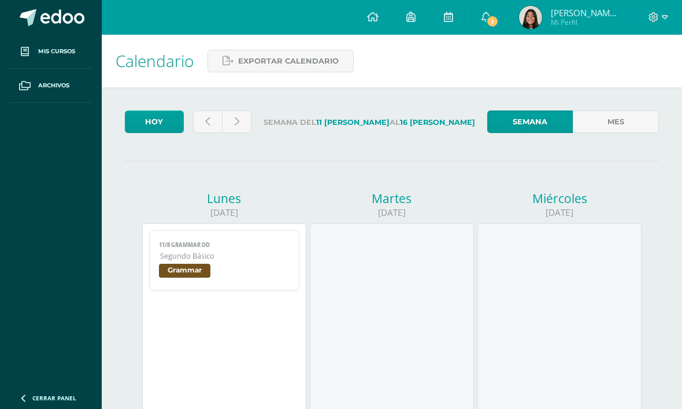
click at [505, 12] on link "1" at bounding box center [486, 17] width 37 height 35
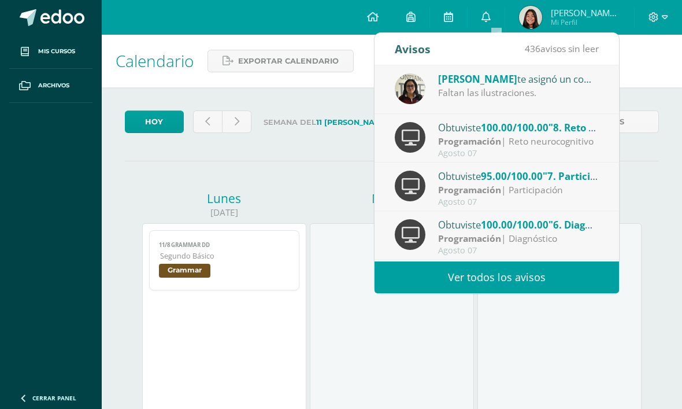
click at [538, 283] on link "Ver todos los avisos" at bounding box center [497, 277] width 245 height 32
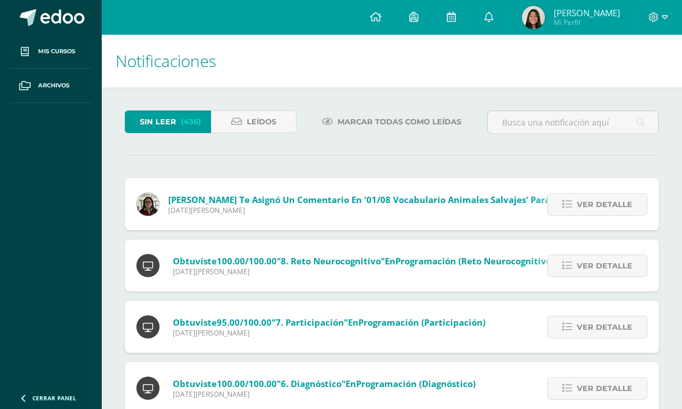
click at [277, 123] on link "Leídos" at bounding box center [254, 121] width 86 height 23
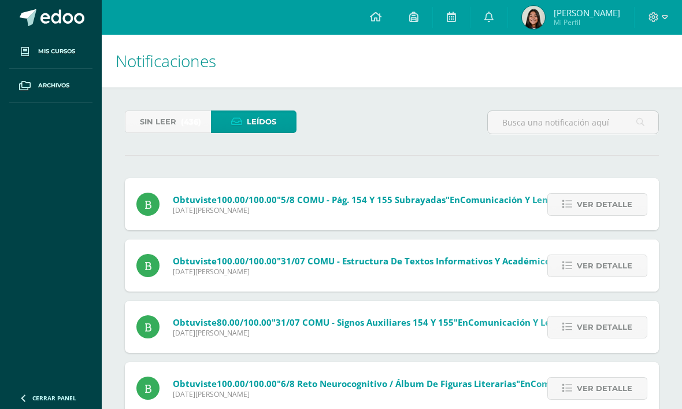
click at [184, 115] on span "(436)" at bounding box center [191, 121] width 20 height 21
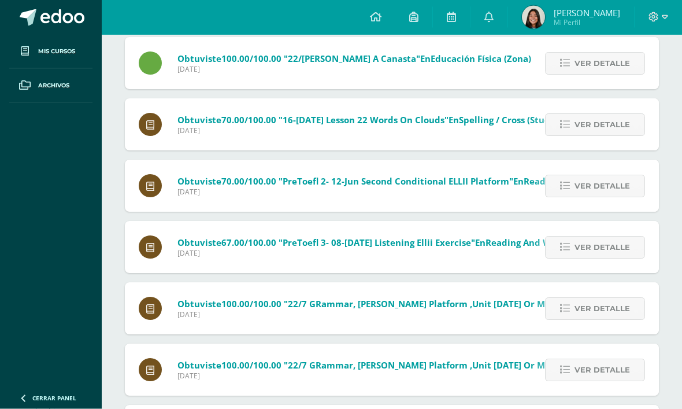
scroll to position [5897, 0]
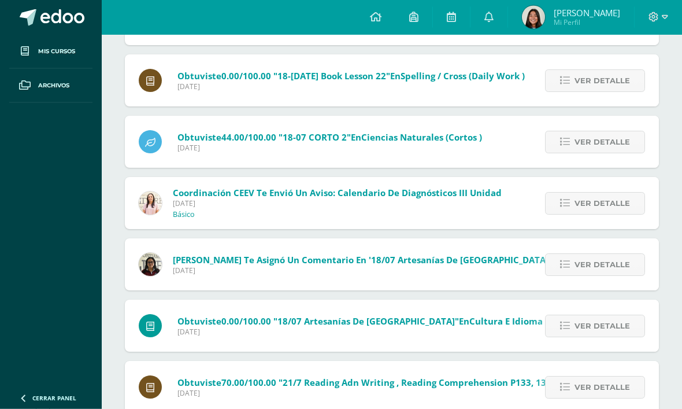
click at [616, 202] on span "Ver detalle" at bounding box center [603, 203] width 56 height 21
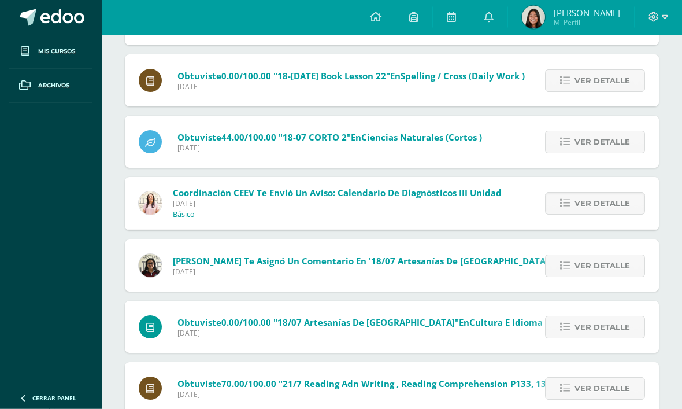
scroll to position [6500, 0]
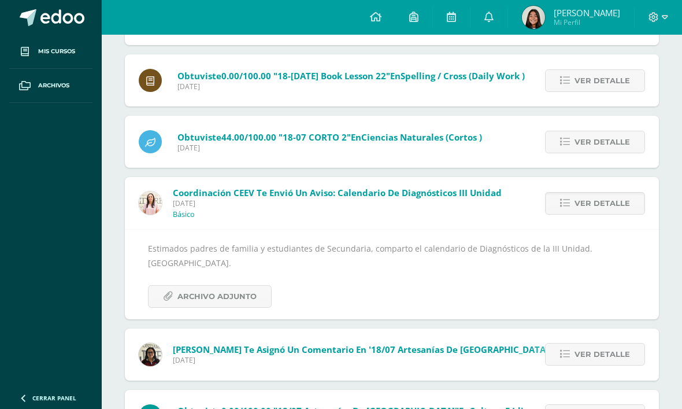
click at [244, 287] on span "Archivo Adjunto" at bounding box center [217, 296] width 79 height 21
